Goal: Check status: Check status

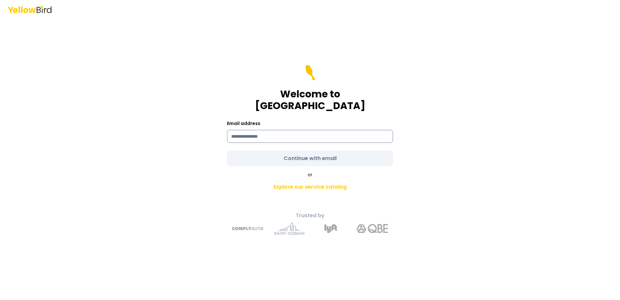
click at [238, 130] on input at bounding box center [310, 136] width 166 height 13
type input "**********"
click at [299, 153] on form "**********" at bounding box center [310, 115] width 166 height 101
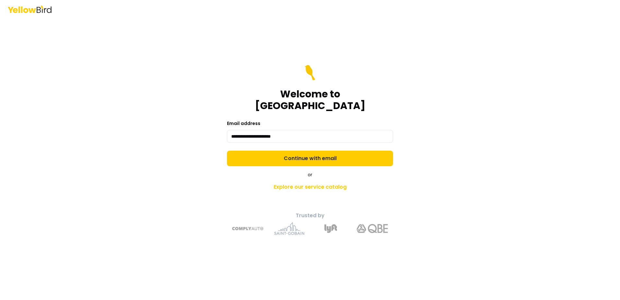
click at [299, 153] on button "Continue with email" at bounding box center [310, 159] width 166 height 16
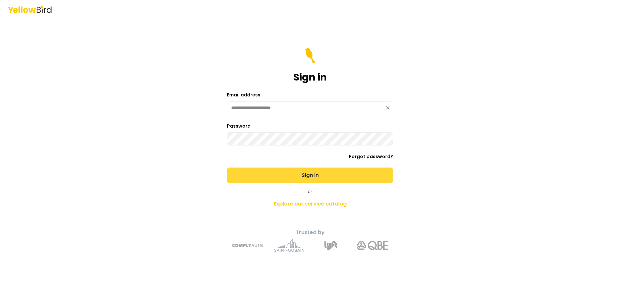
click at [312, 176] on button "Sign in" at bounding box center [310, 175] width 166 height 16
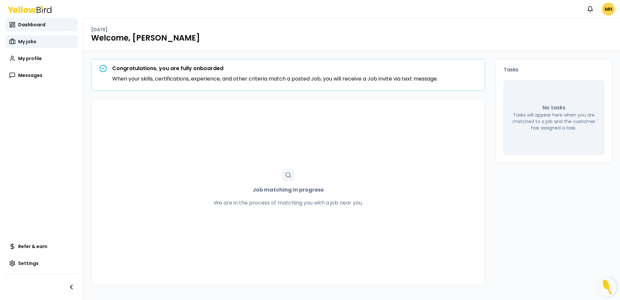
click at [29, 42] on span "My jobs" at bounding box center [27, 41] width 18 height 6
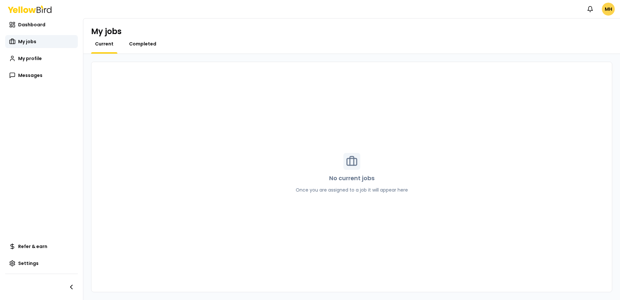
click at [144, 45] on span "Completed" at bounding box center [142, 44] width 27 height 6
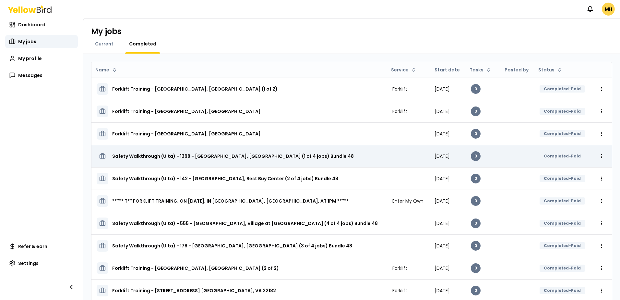
click at [188, 155] on h3 "Safety Walkthrough (Ulta) - 1398 - [GEOGRAPHIC_DATA], [GEOGRAPHIC_DATA] (1 of 4…" at bounding box center [233, 156] width 242 height 12
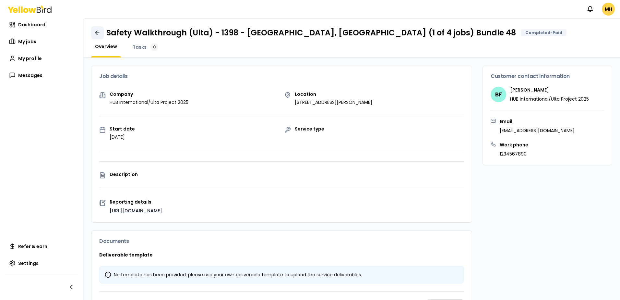
click at [98, 32] on icon at bounding box center [97, 33] width 6 height 6
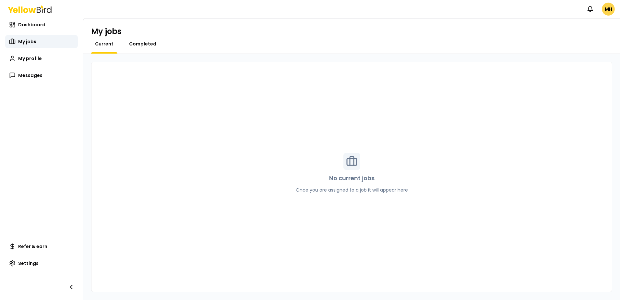
click at [137, 43] on span "Completed" at bounding box center [142, 44] width 27 height 6
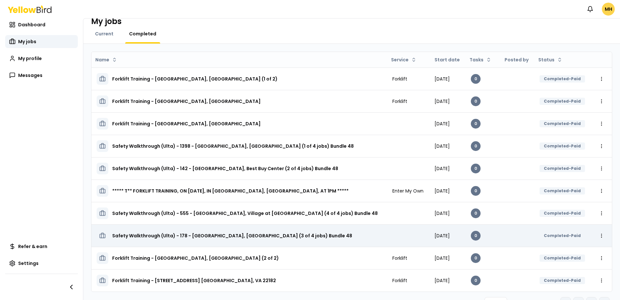
scroll to position [25, 0]
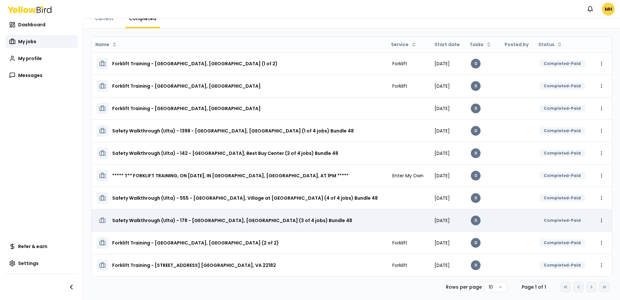
click at [228, 225] on h3 "Safety Walkthrough (Ulta) - 178 - [GEOGRAPHIC_DATA], [GEOGRAPHIC_DATA] (3 of 4 …" at bounding box center [232, 220] width 240 height 12
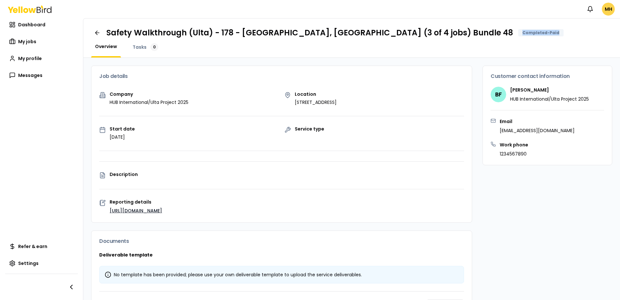
drag, startPoint x: 457, startPoint y: 32, endPoint x: 421, endPoint y: 33, distance: 35.4
click at [518, 33] on div "Completed-Paid" at bounding box center [540, 32] width 45 height 7
copy div "Completed-Paid"
